Goal: Find specific page/section: Find specific page/section

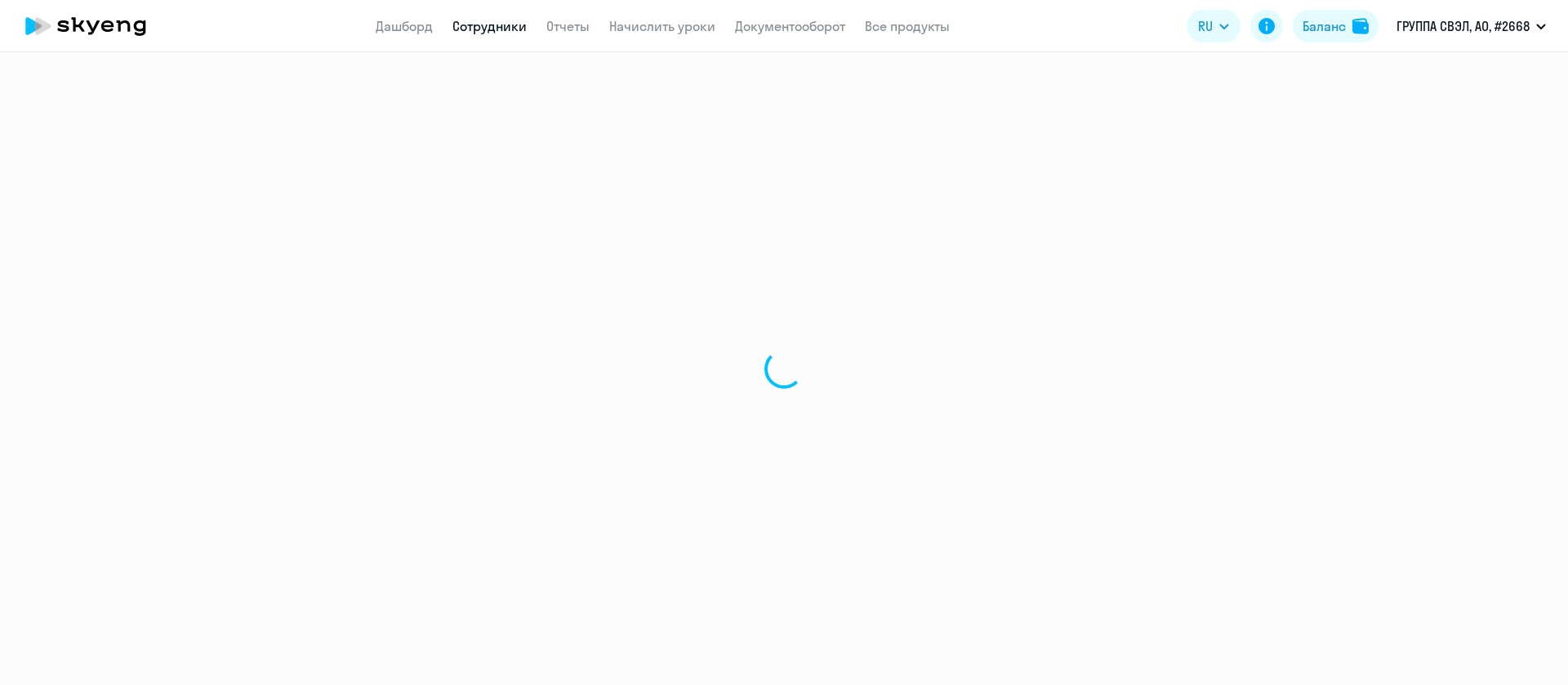
select select "30"
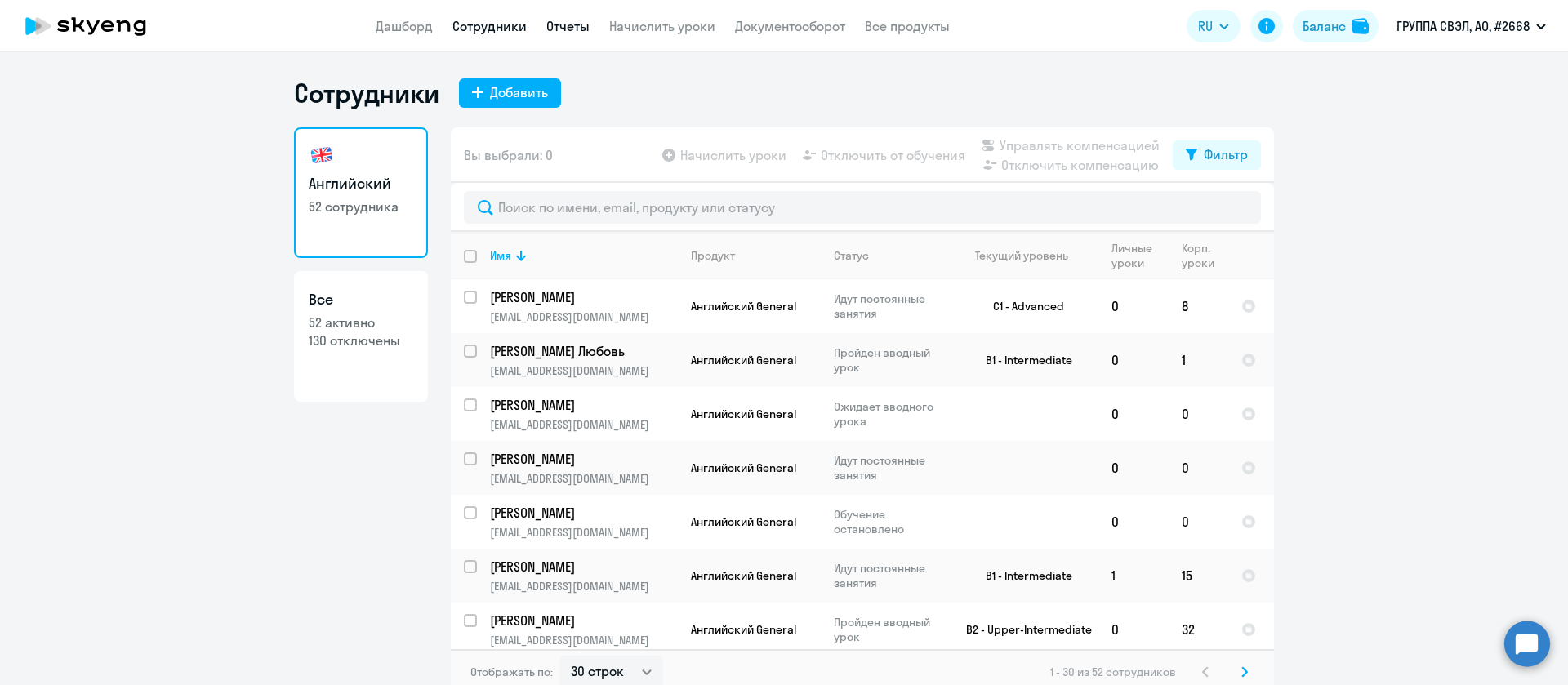
click at [574, 18] on link "Отчеты" at bounding box center [567, 25] width 43 height 16
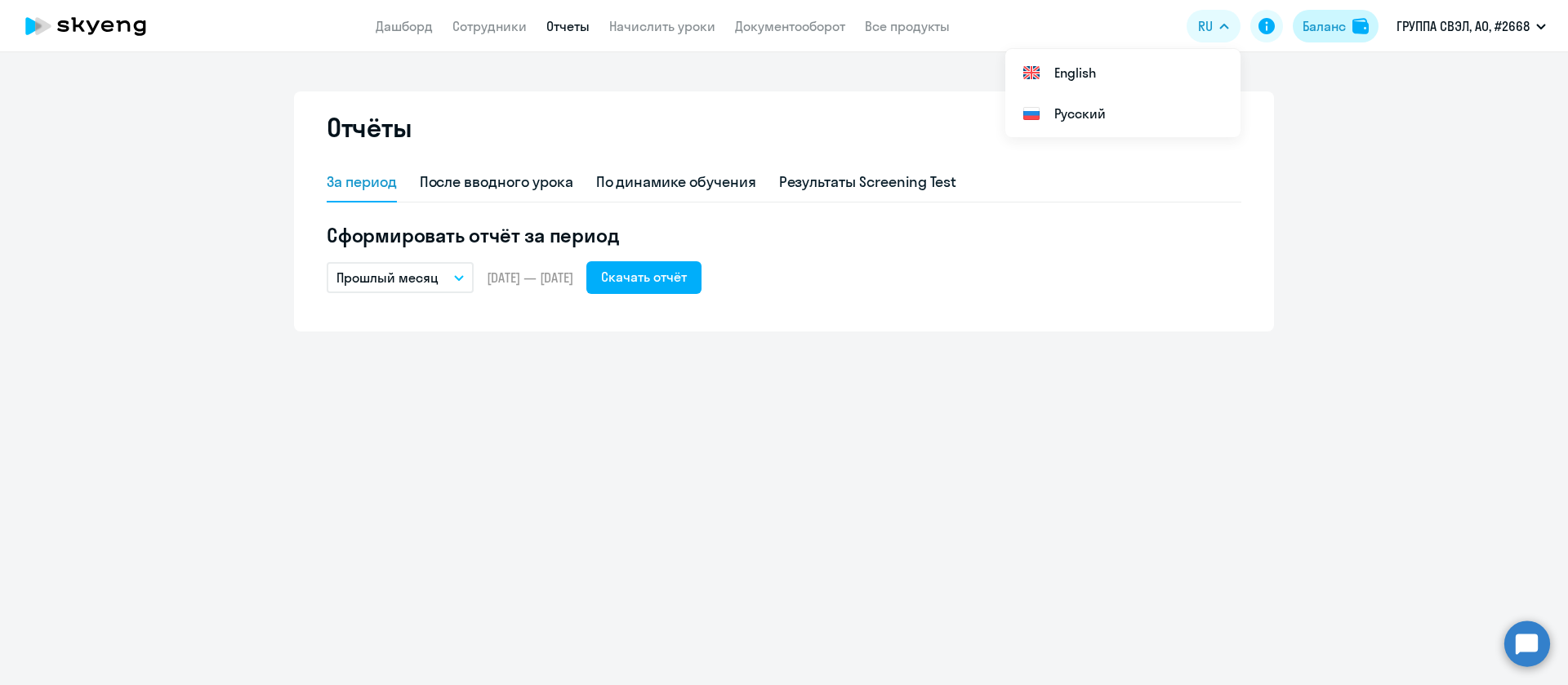
click at [1313, 16] on div "Баланс" at bounding box center [1324, 25] width 43 height 20
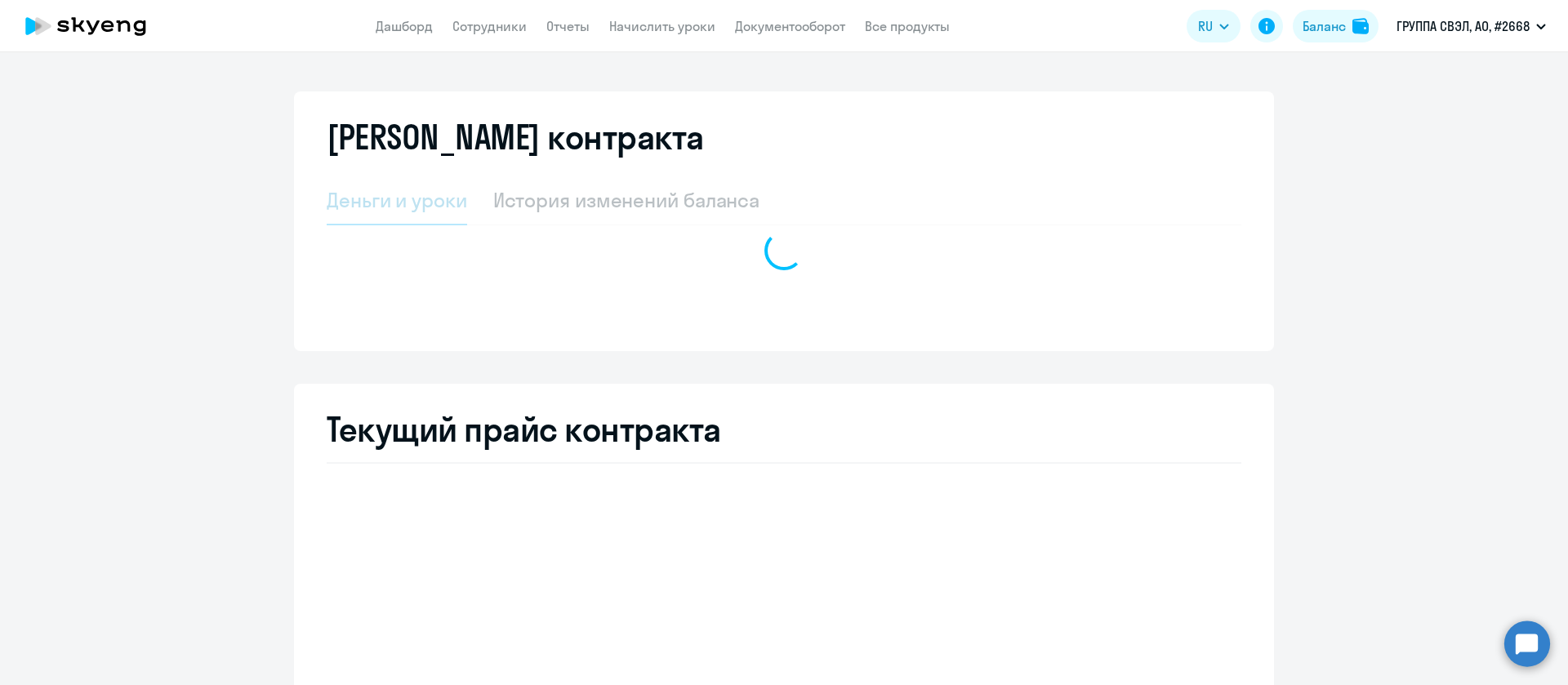
select select "english_adult_not_native_speaker"
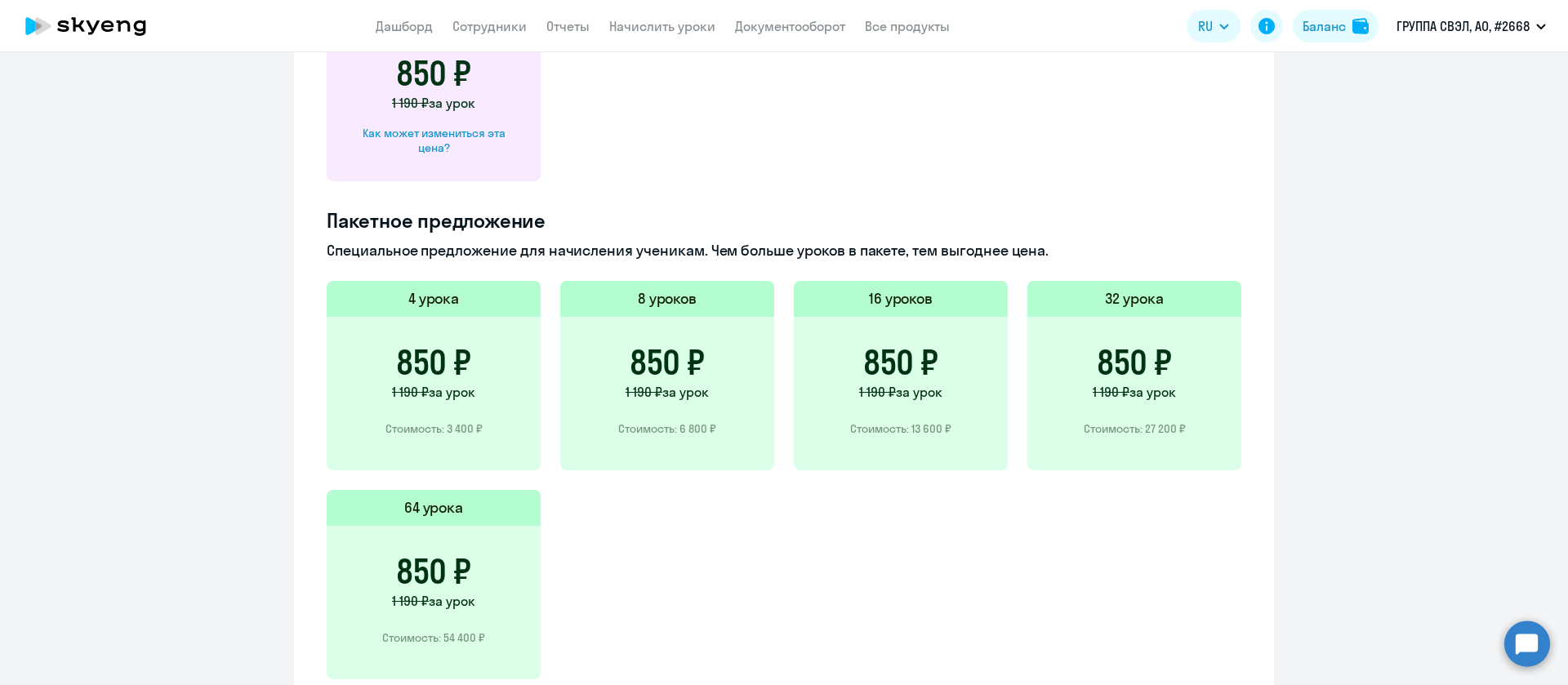
scroll to position [736, 0]
